Goal: Information Seeking & Learning: Learn about a topic

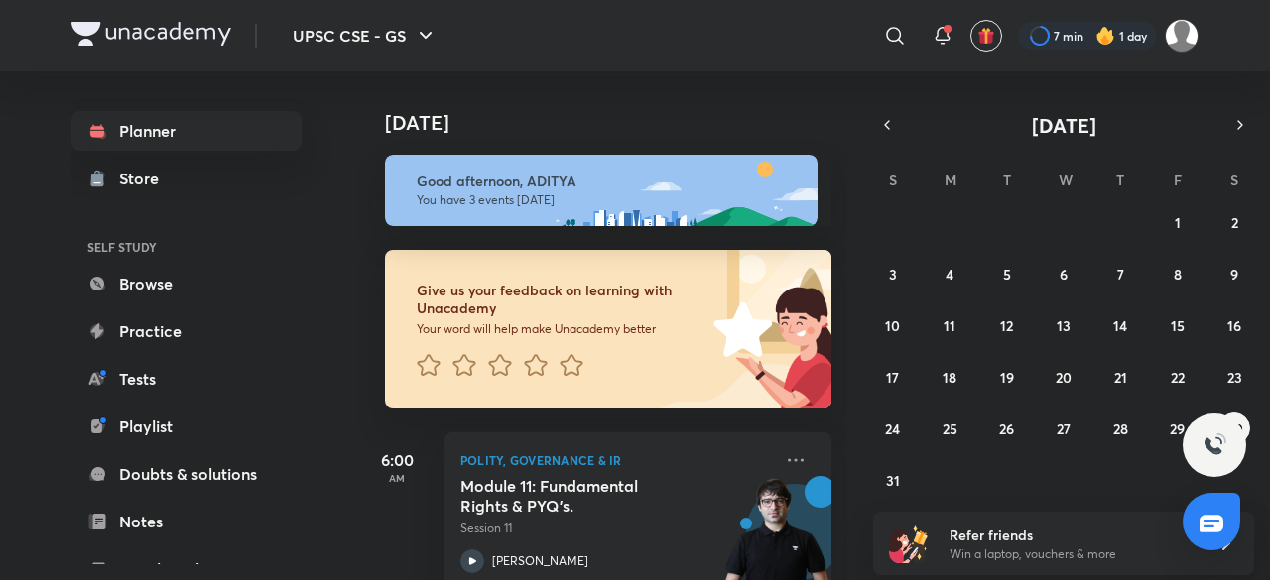
drag, startPoint x: 0, startPoint y: 0, endPoint x: 821, endPoint y: 84, distance: 825.0
click at [802, 88] on div "[DATE]" at bounding box center [604, 103] width 494 height 64
click at [895, 39] on icon at bounding box center [895, 36] width 24 height 24
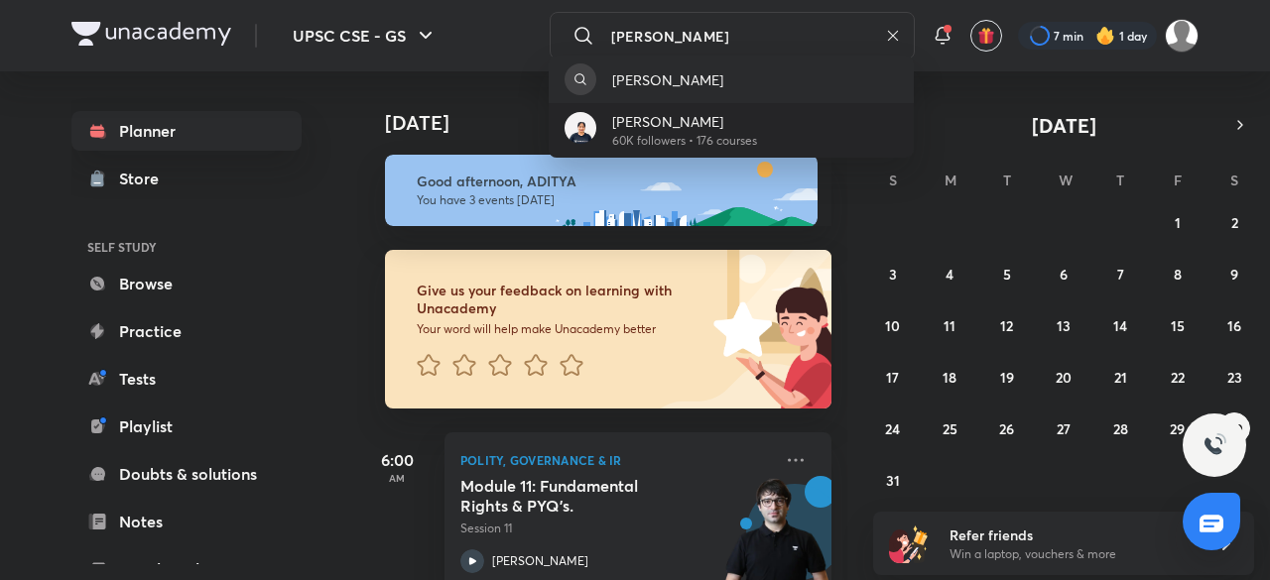
type input "[PERSON_NAME]"
click at [652, 124] on p "[PERSON_NAME]" at bounding box center [684, 121] width 145 height 21
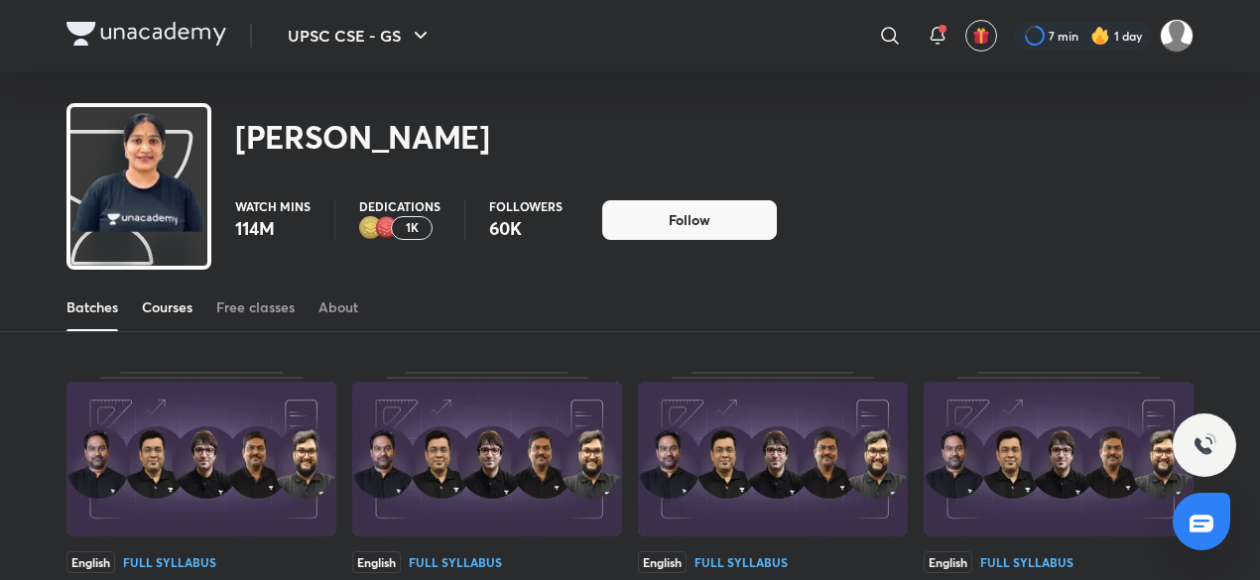
click at [166, 291] on link "Courses" at bounding box center [167, 308] width 51 height 48
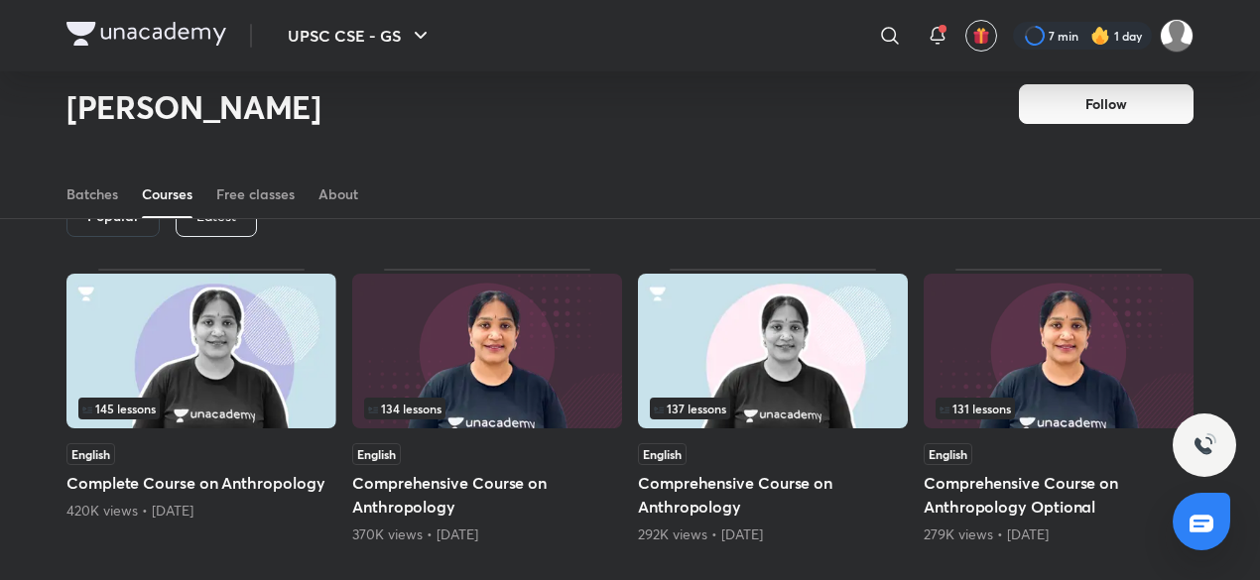
scroll to position [81, 0]
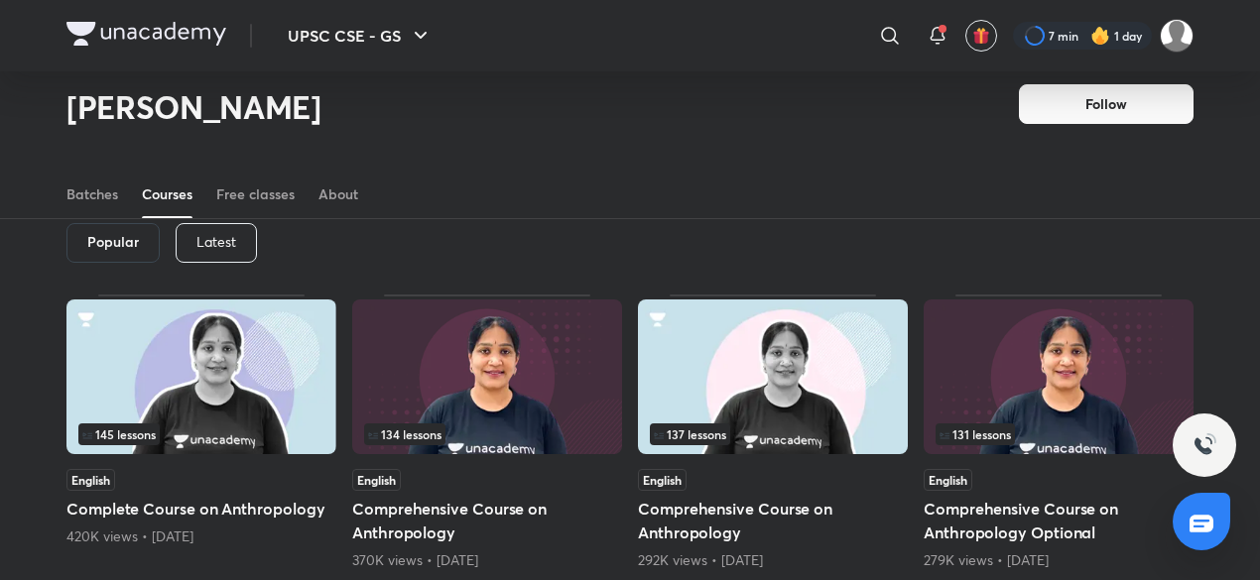
click at [228, 235] on p "Latest" at bounding box center [216, 242] width 40 height 16
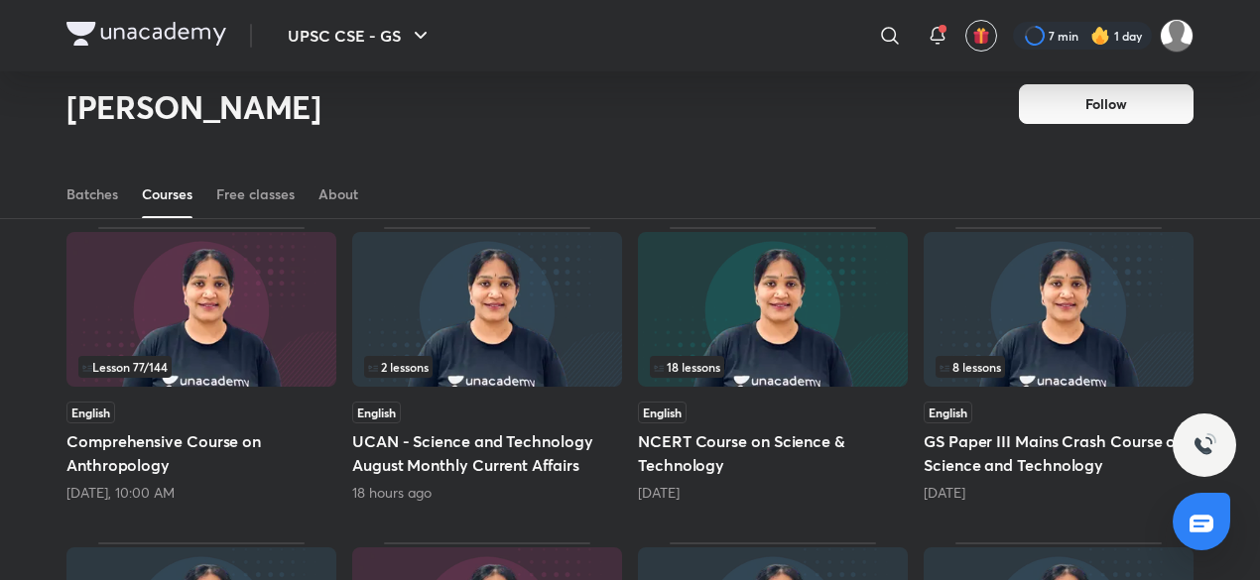
scroll to position [181, 0]
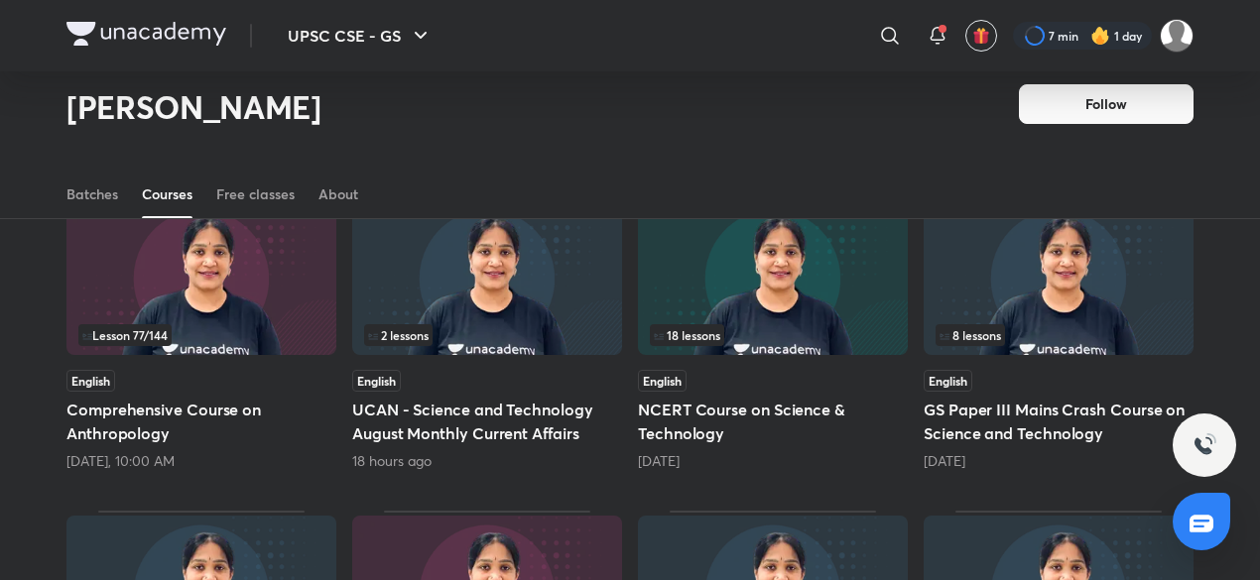
drag, startPoint x: 683, startPoint y: 416, endPoint x: 576, endPoint y: 235, distance: 210.0
click at [576, 235] on img at bounding box center [487, 277] width 270 height 155
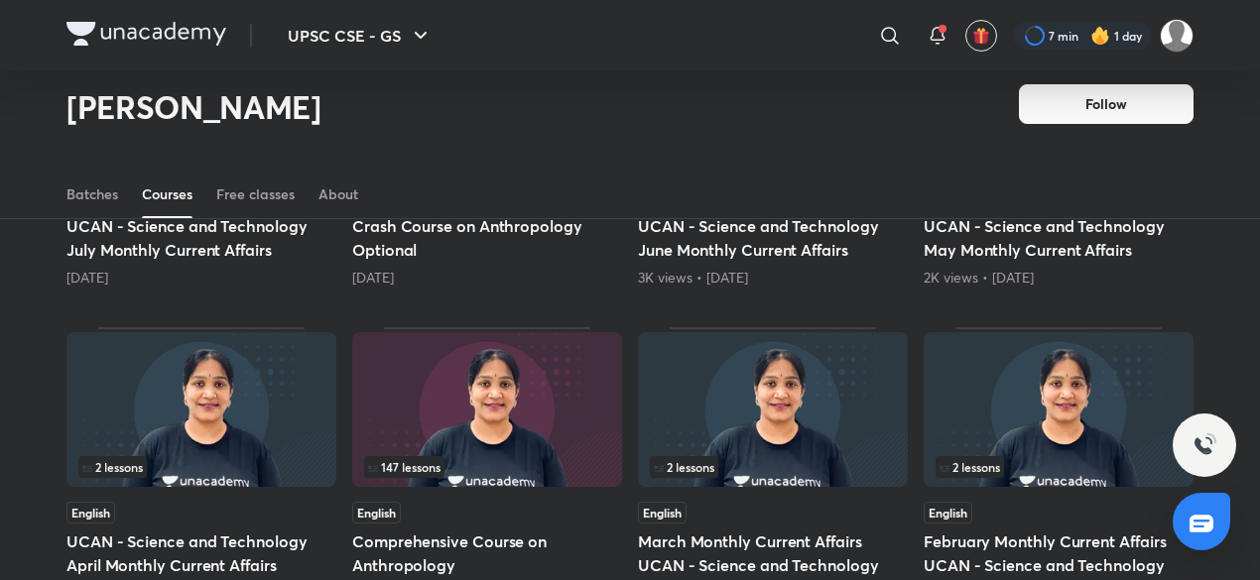
scroll to position [780, 0]
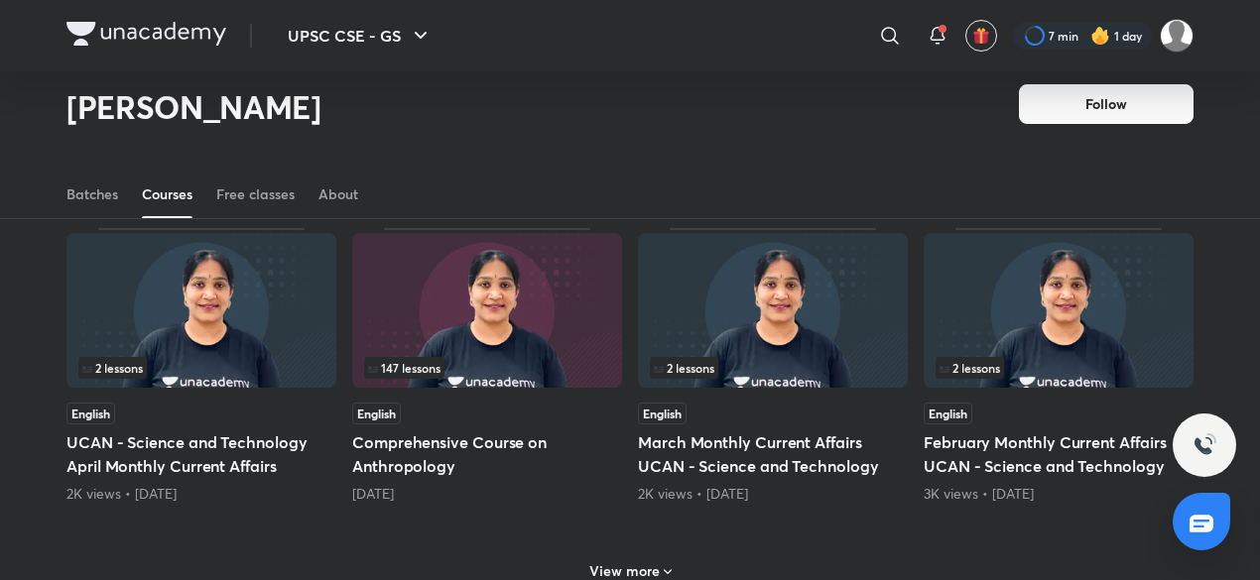
click at [655, 575] on h6 "View more" at bounding box center [624, 572] width 70 height 20
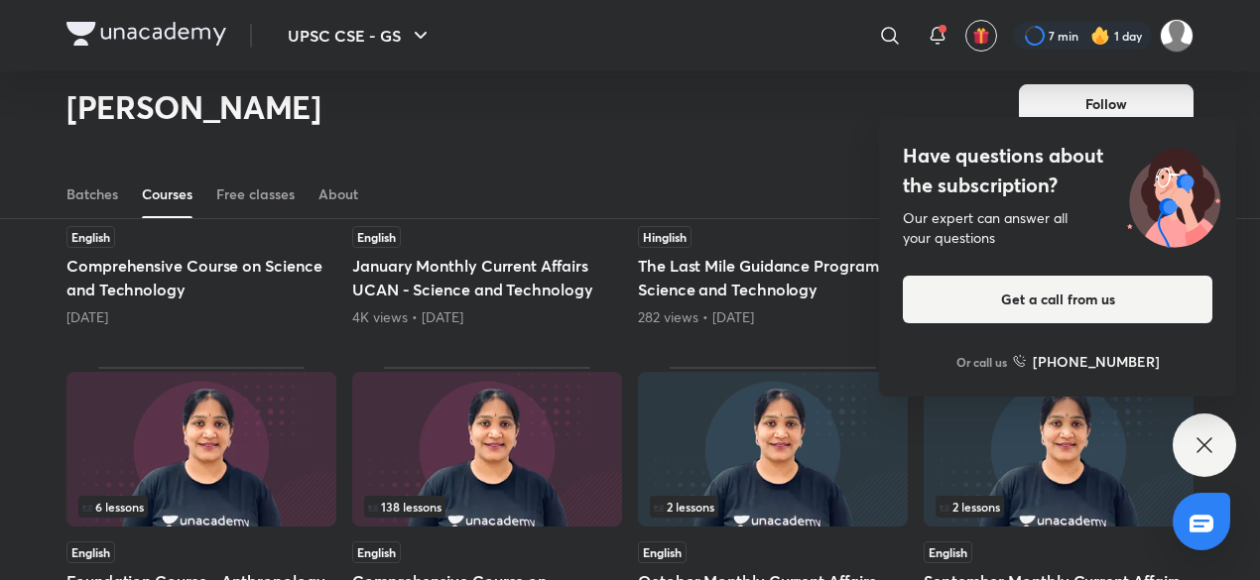
scroll to position [1177, 0]
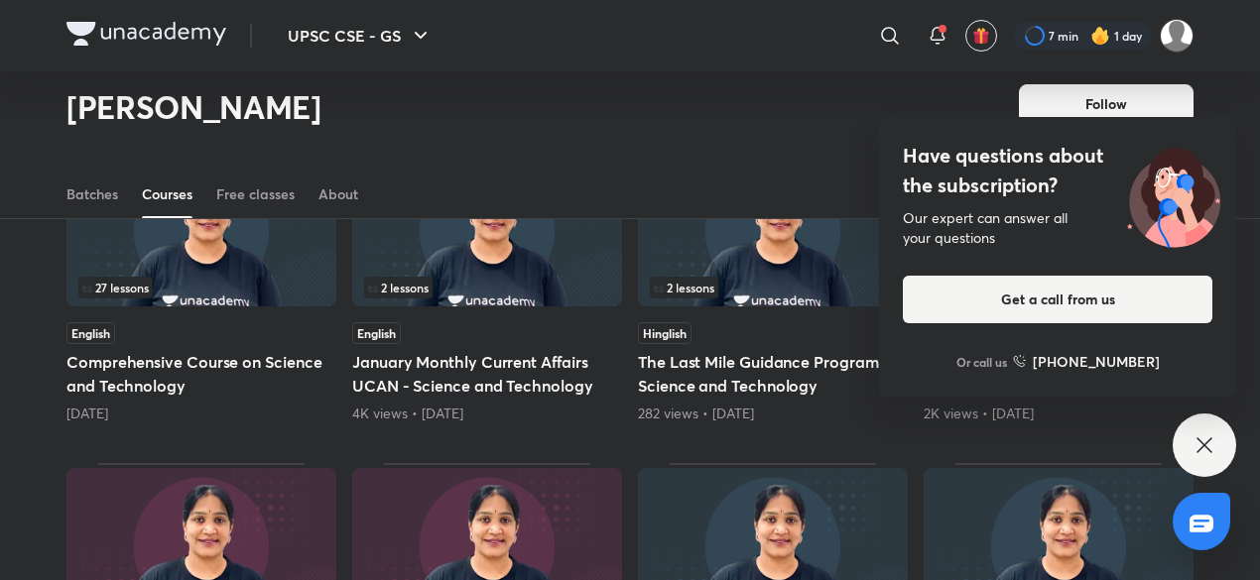
click at [349, 274] on div "Lesson 77 / 144 English Comprehensive Course on Anthropology [DATE], 10:00 AM 2…" at bounding box center [629, 204] width 1127 height 2011
click at [264, 265] on img at bounding box center [201, 229] width 270 height 155
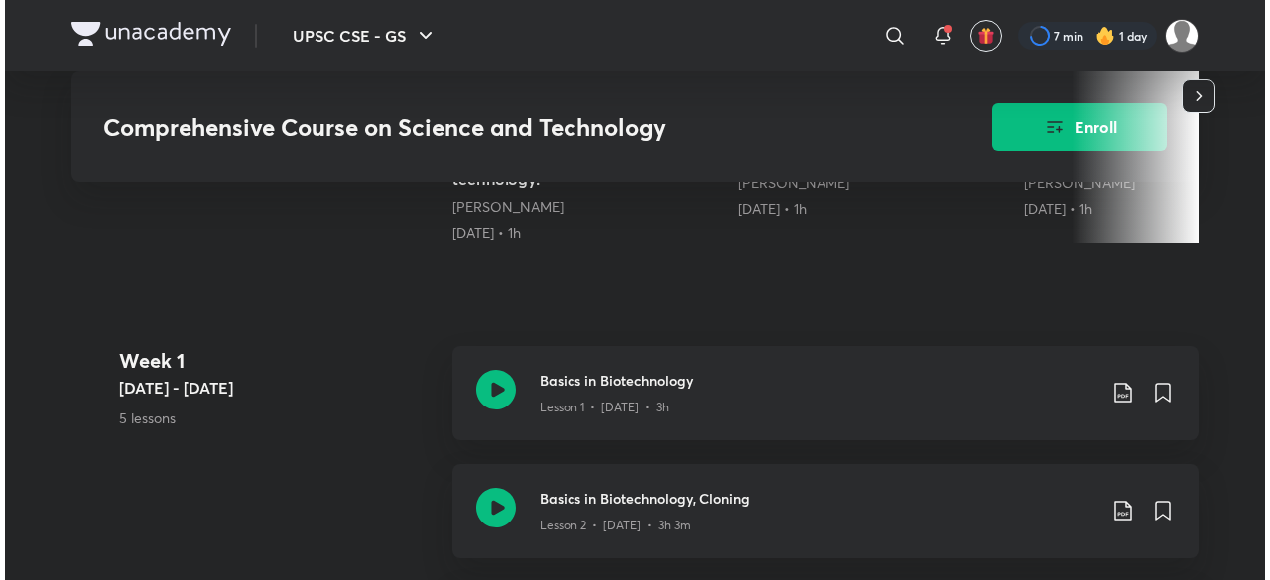
scroll to position [198, 0]
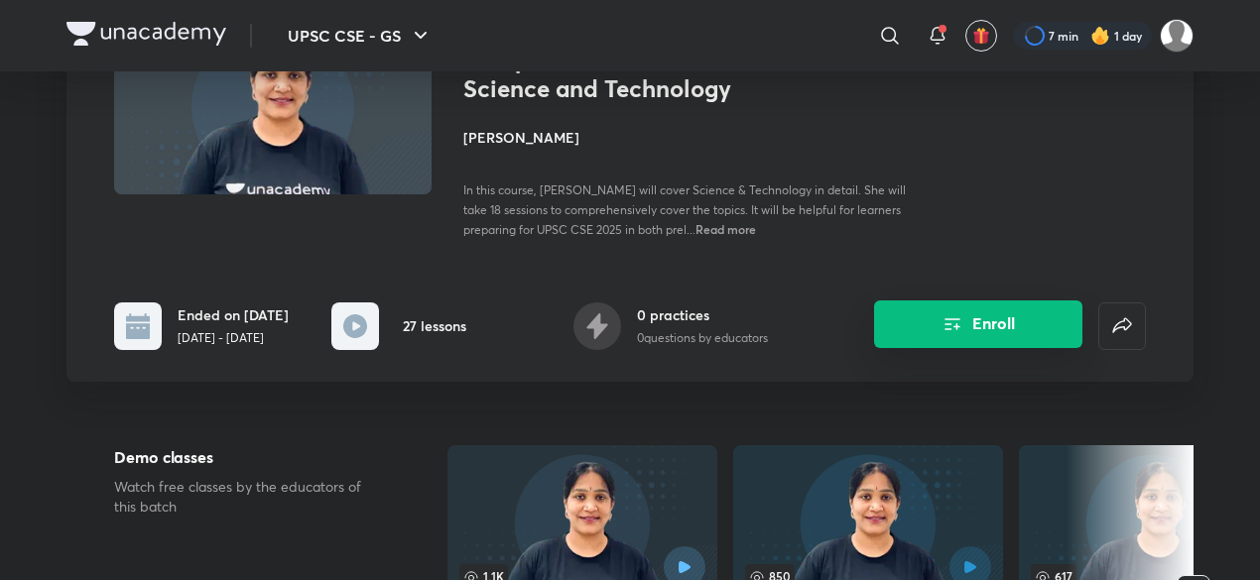
click at [984, 326] on button "Enroll" at bounding box center [978, 325] width 208 height 48
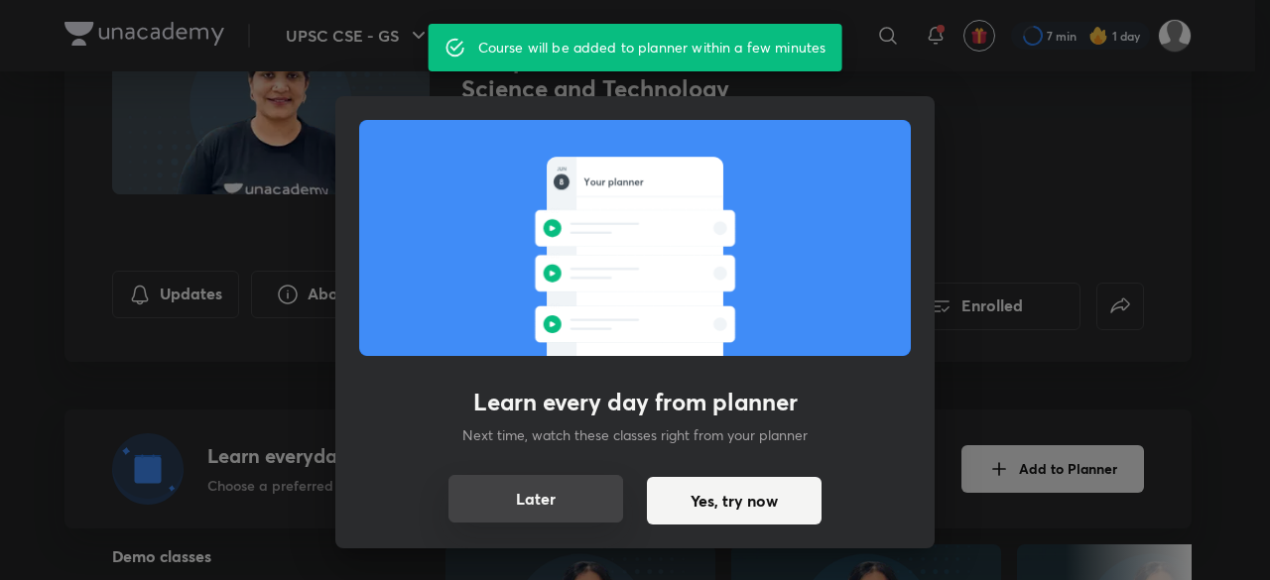
click at [580, 499] on button "Later" at bounding box center [536, 499] width 175 height 48
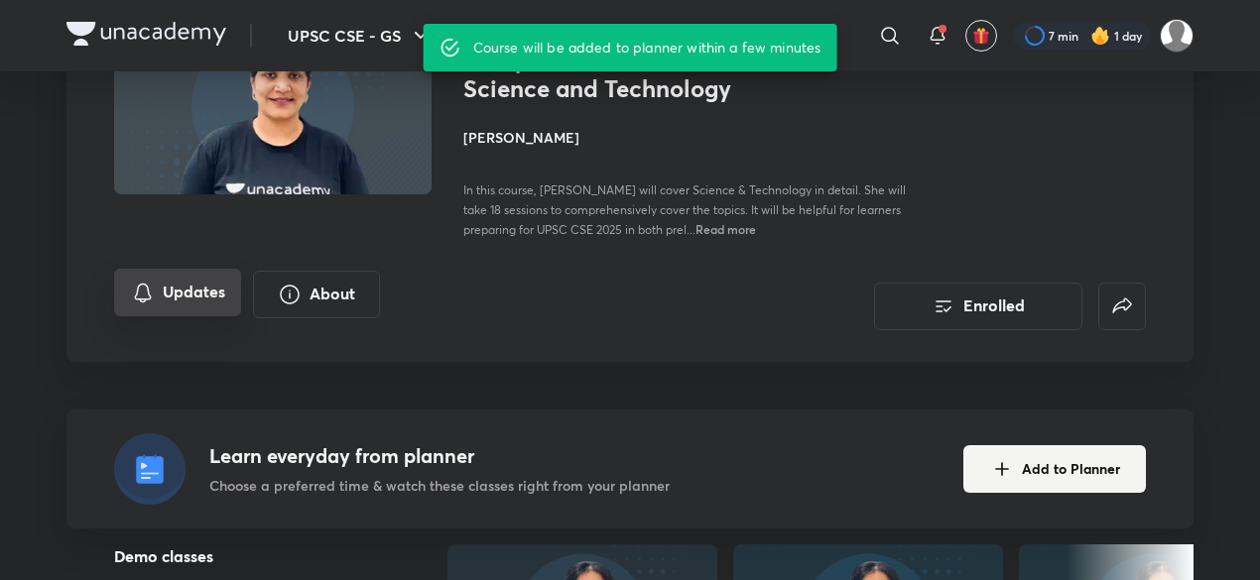
click at [219, 300] on button "Updates" at bounding box center [177, 293] width 127 height 48
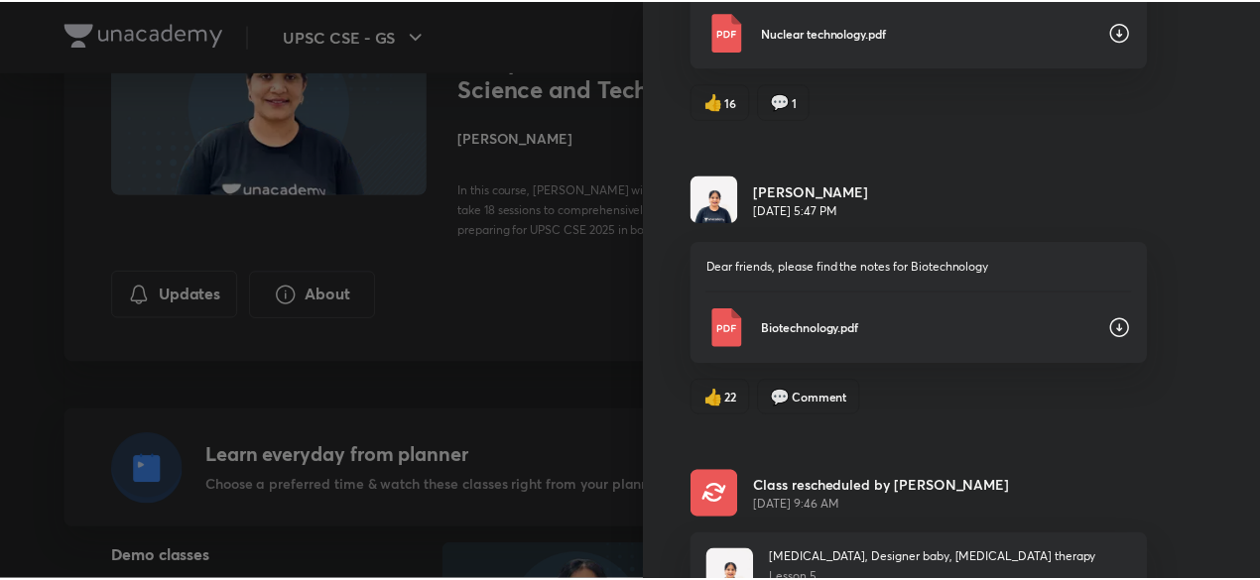
scroll to position [1414, 0]
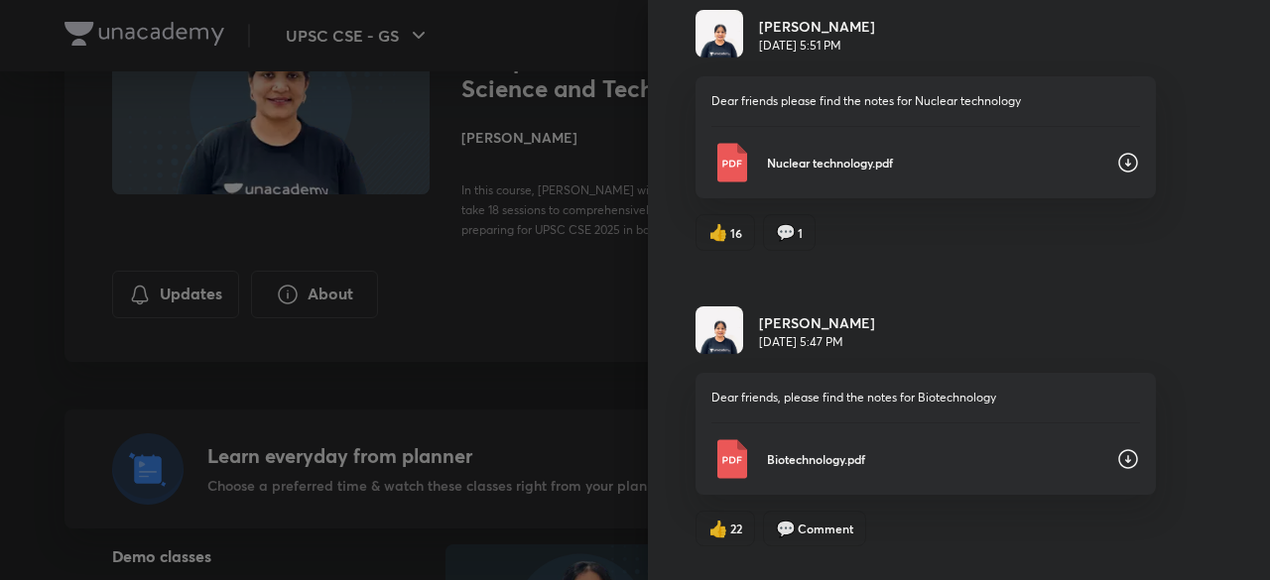
click at [800, 451] on p "Biotechnology.pdf" at bounding box center [933, 460] width 333 height 18
click at [563, 348] on div at bounding box center [635, 290] width 1270 height 580
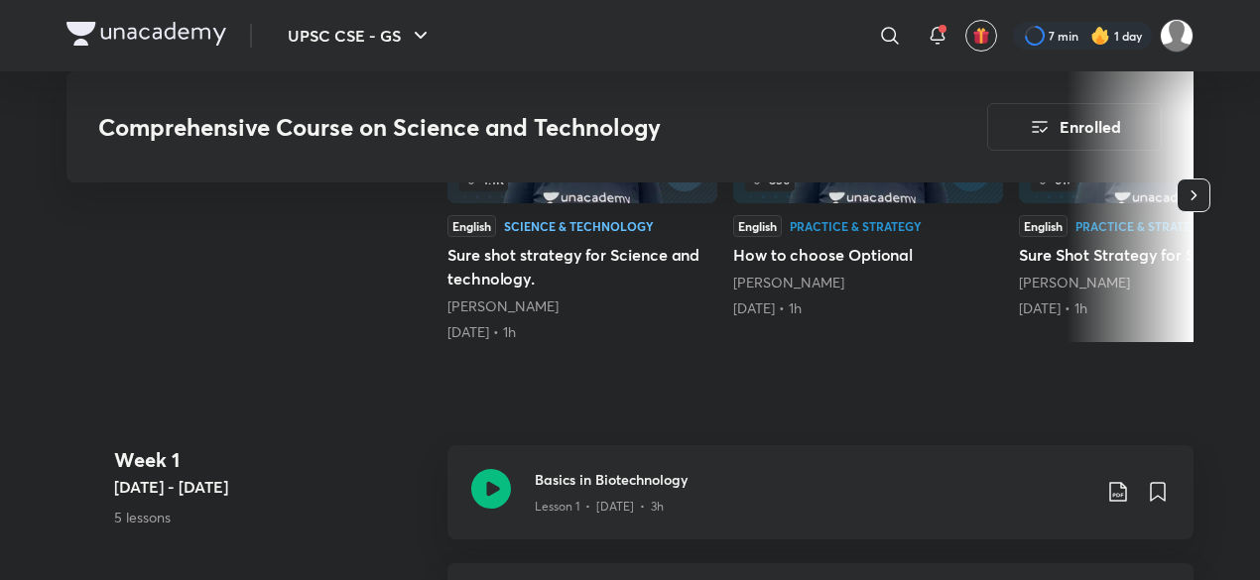
scroll to position [893, 0]
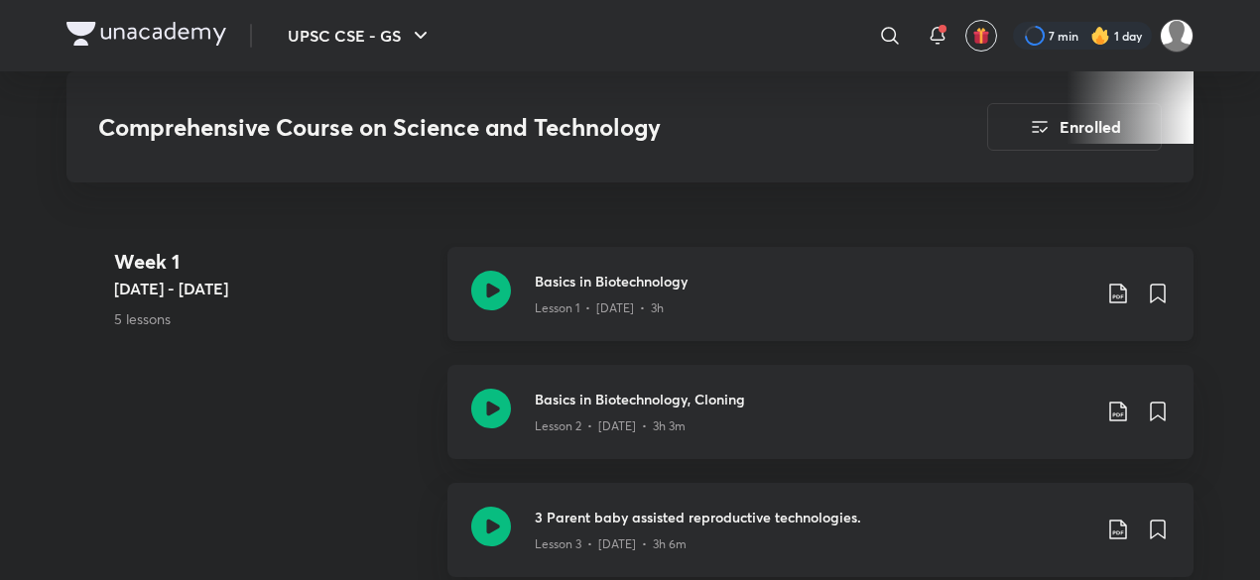
click at [1115, 295] on icon at bounding box center [1118, 294] width 24 height 24
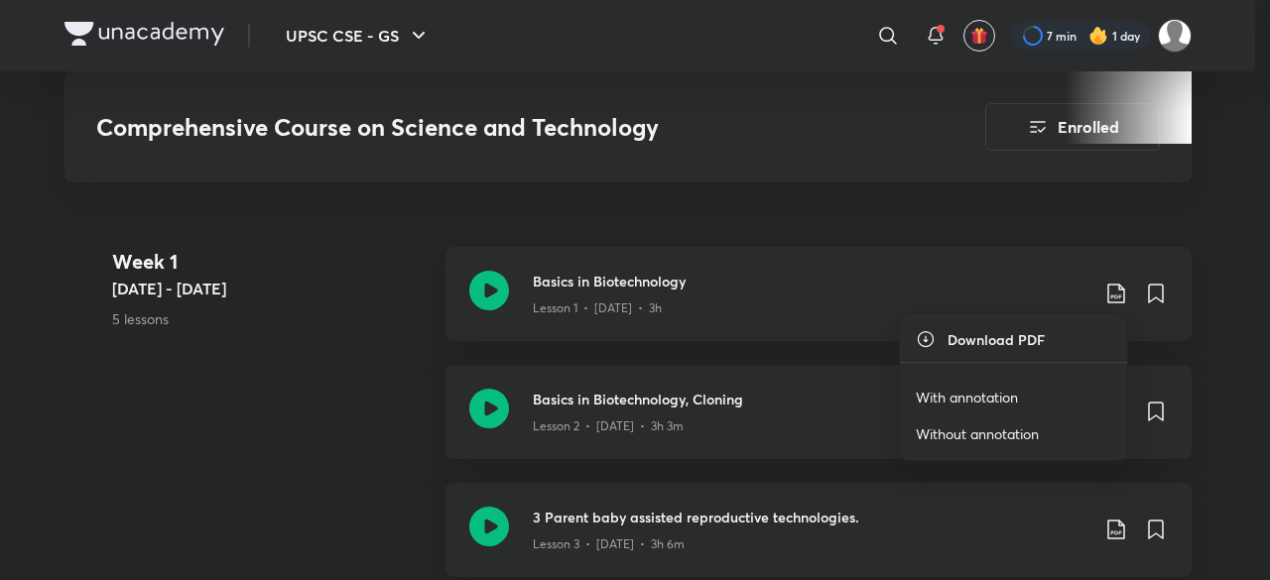
click at [990, 398] on p "With annotation" at bounding box center [967, 397] width 102 height 21
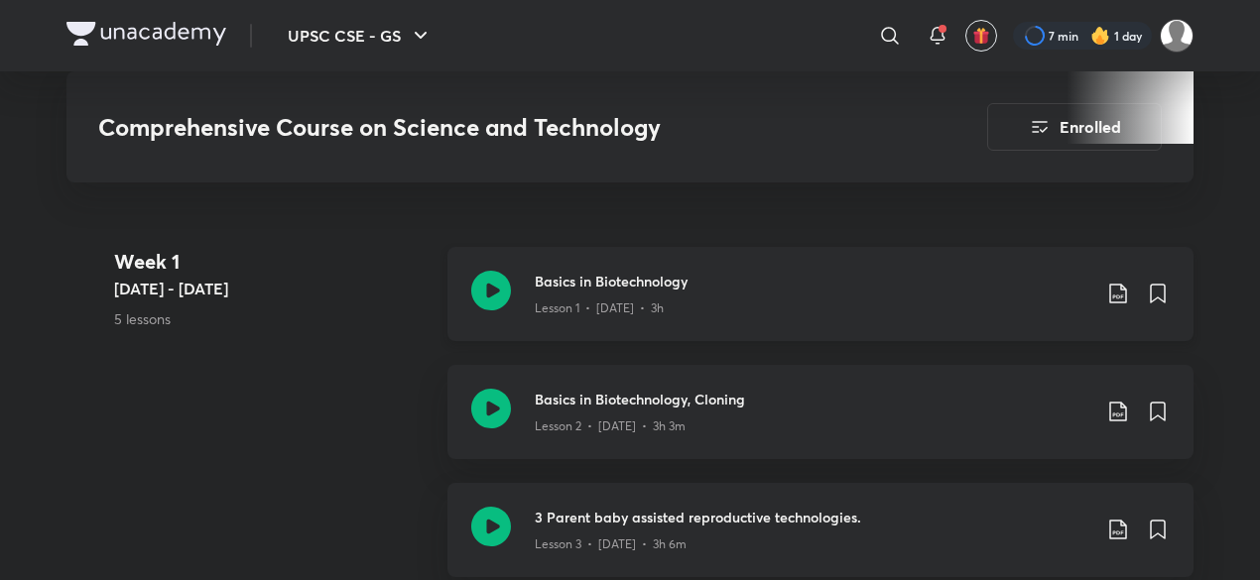
click at [569, 300] on p "Lesson 1 • [DATE] • 3h" at bounding box center [599, 309] width 129 height 18
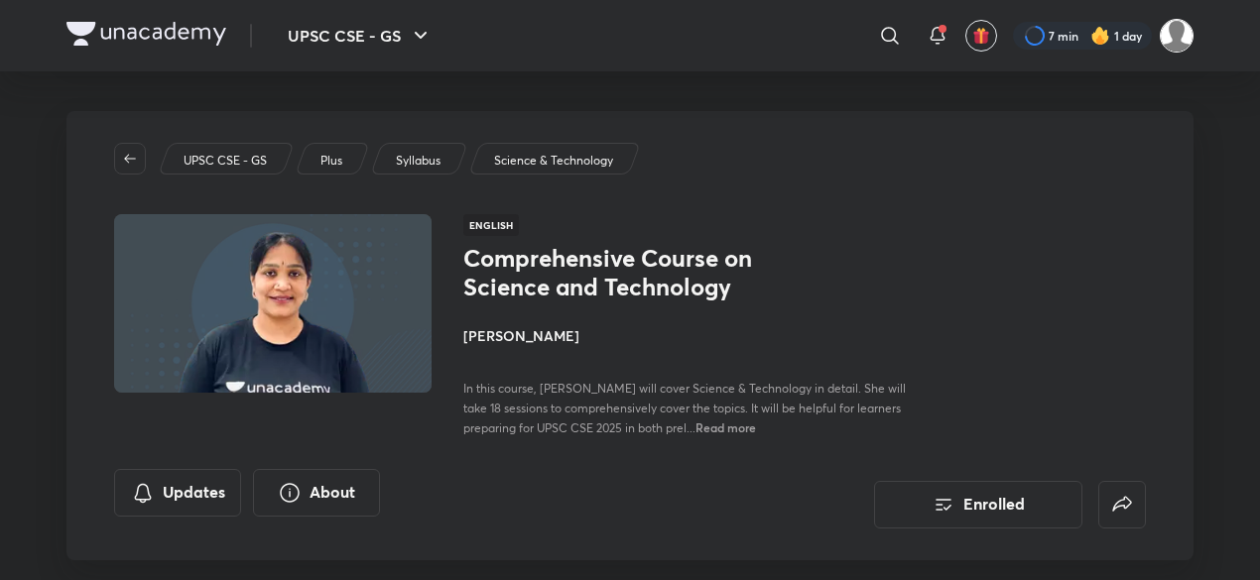
click at [1180, 41] on img at bounding box center [1177, 36] width 34 height 34
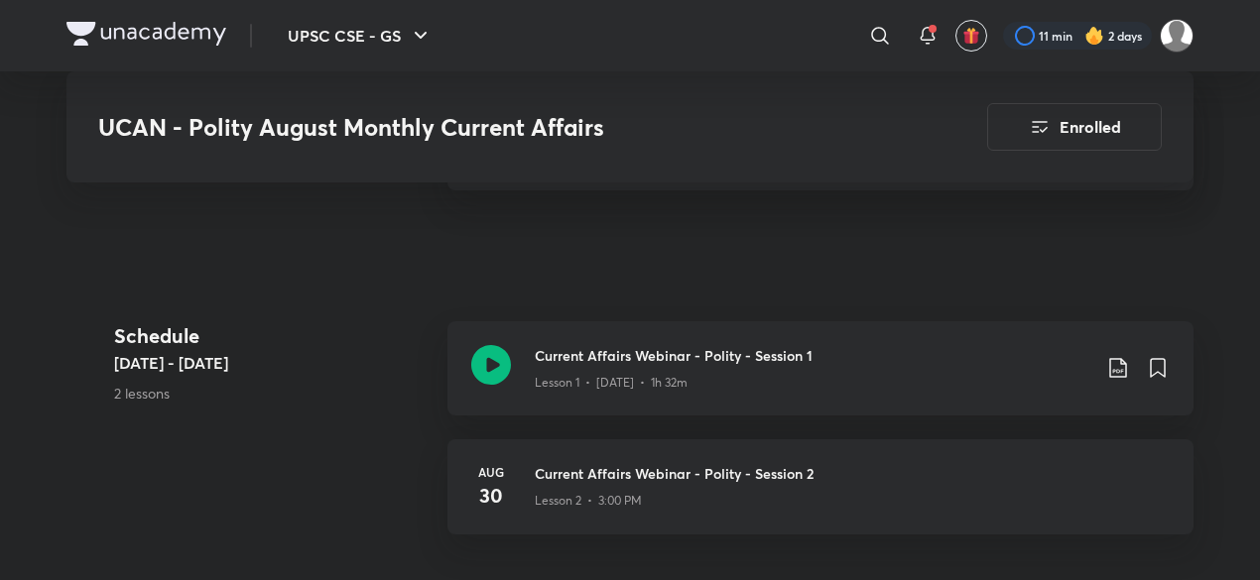
scroll to position [992, 0]
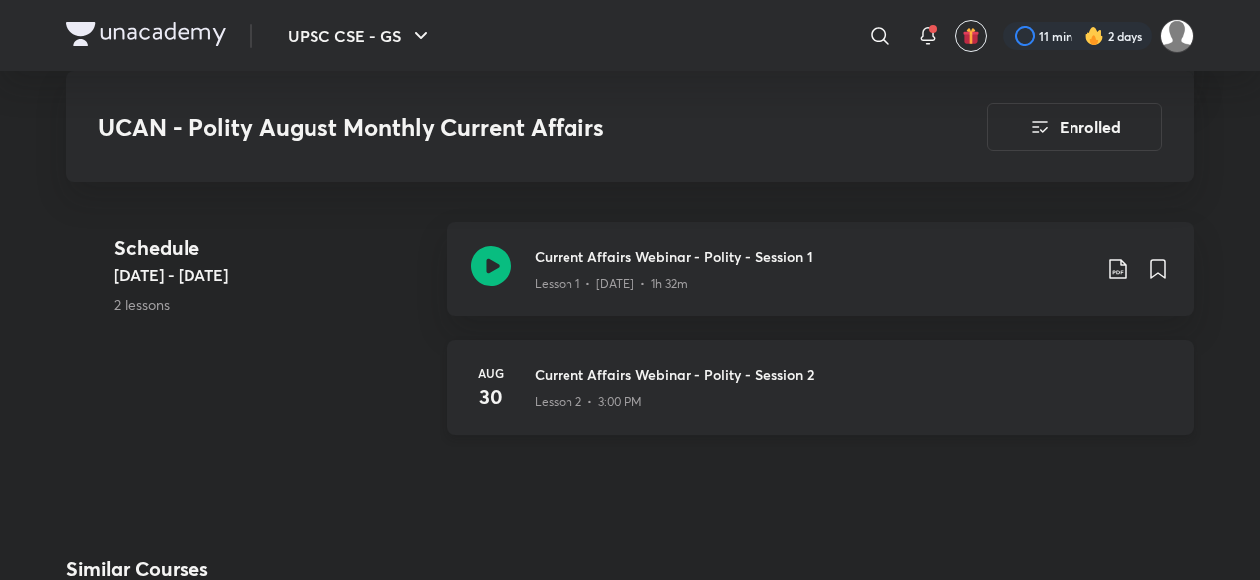
click at [665, 400] on div "Lesson 2 • 3:00 PM" at bounding box center [852, 398] width 635 height 26
click at [519, 384] on div "Aug 30 Current Affairs Webinar - Polity - Session 2 Lesson 2 • 3:00 PM" at bounding box center [821, 387] width 746 height 95
click at [722, 380] on h3 "Current Affairs Webinar - Polity - Session 2" at bounding box center [852, 374] width 635 height 21
